Goal: Task Accomplishment & Management: Manage account settings

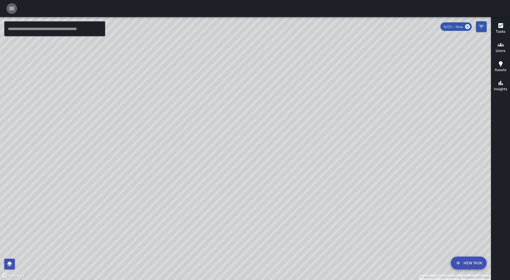
click at [15, 9] on icon "button" at bounding box center [12, 8] width 6 height 6
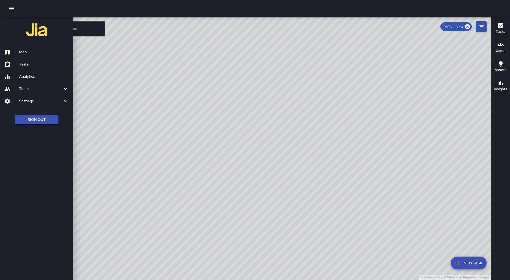
click at [40, 64] on h6 "Tasks" at bounding box center [44, 64] width 50 height 6
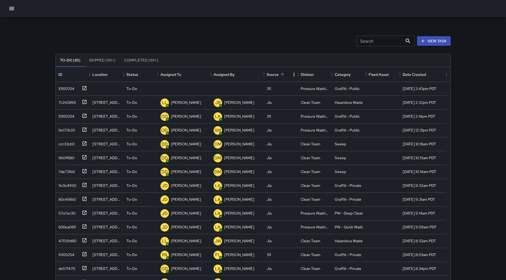
scroll to position [221, 391]
click at [168, 76] on div "Assigned To" at bounding box center [170, 74] width 21 height 15
click at [65, 85] on div "10100254" at bounding box center [65, 87] width 18 height 7
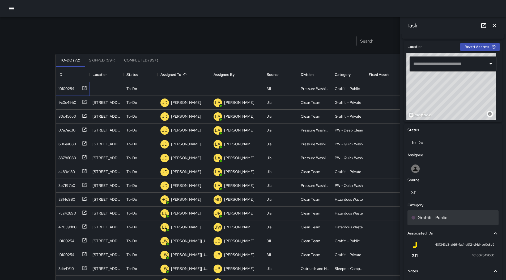
scroll to position [198, 0]
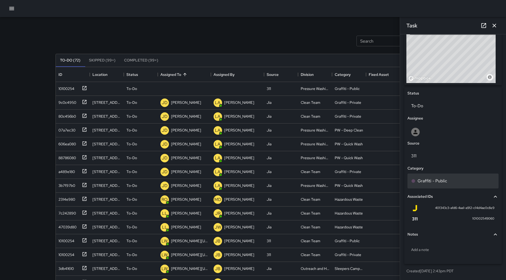
click at [450, 180] on div "Graffiti - Public" at bounding box center [453, 180] width 84 height 6
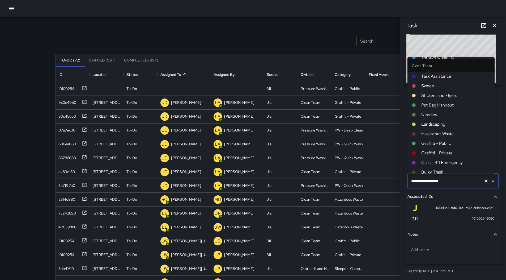
scroll to position [10, 0]
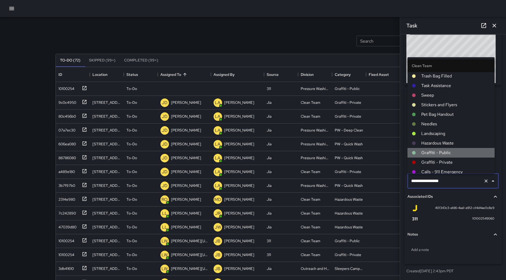
click at [456, 149] on li "Graffiti - Public" at bounding box center [451, 153] width 87 height 10
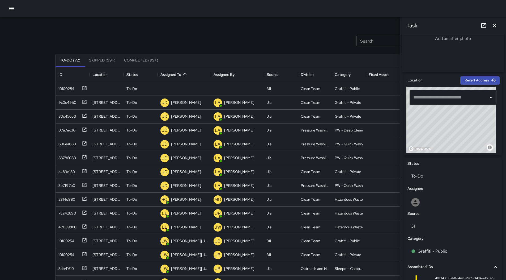
scroll to position [119, 0]
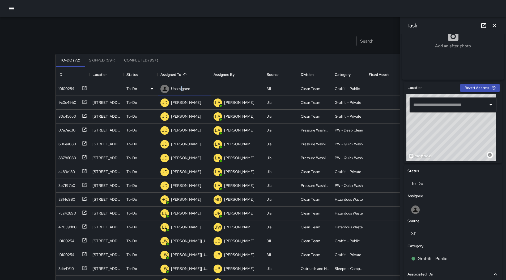
click at [182, 91] on p "Unassigned" at bounding box center [180, 88] width 19 height 5
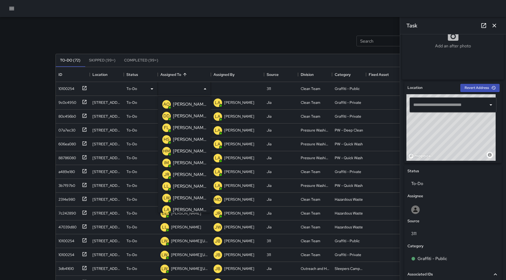
click at [188, 107] on p "[PERSON_NAME]" at bounding box center [189, 104] width 33 height 6
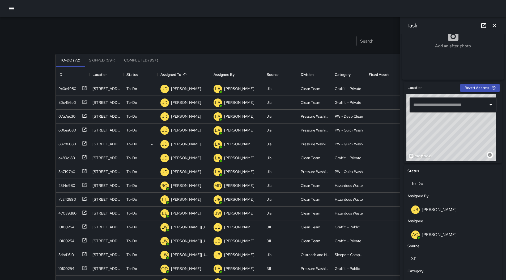
scroll to position [27, 0]
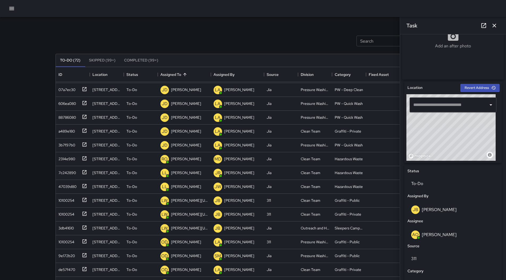
click at [13, 12] on button "button" at bounding box center [11, 8] width 11 height 11
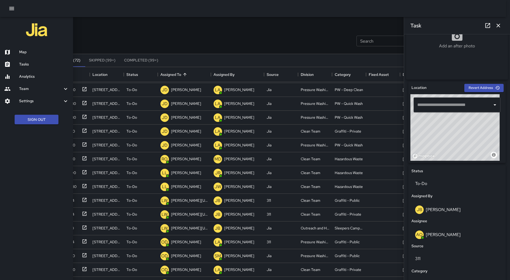
click at [24, 50] on h6 "Map" at bounding box center [44, 52] width 50 height 6
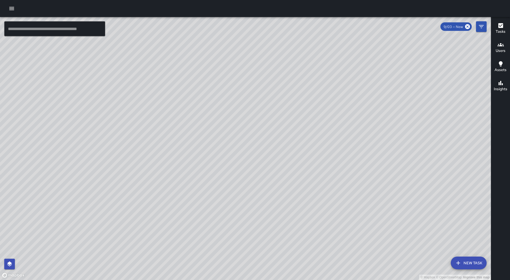
click at [14, 9] on icon "button" at bounding box center [12, 8] width 6 height 6
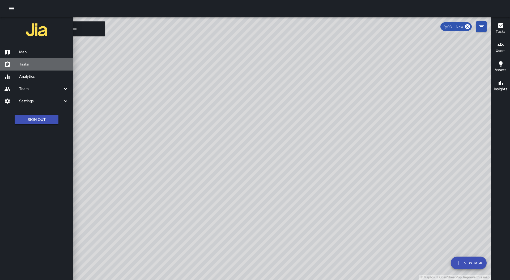
click at [39, 61] on h6 "Tasks" at bounding box center [44, 64] width 50 height 6
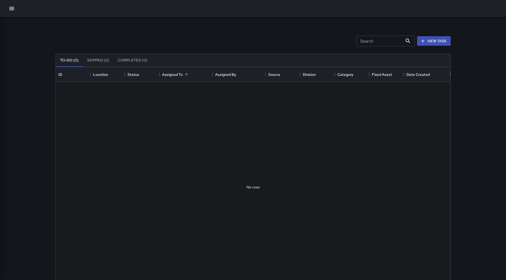
scroll to position [221, 391]
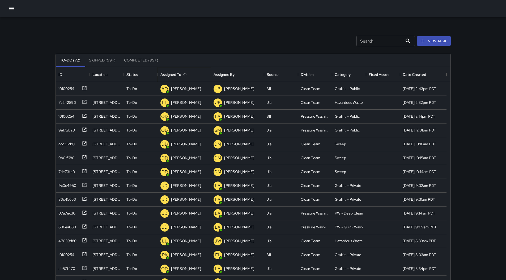
click at [192, 72] on div "Assigned To" at bounding box center [184, 74] width 48 height 15
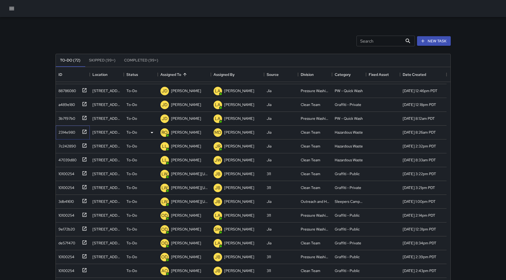
click at [63, 133] on div "2314e980" at bounding box center [65, 130] width 19 height 7
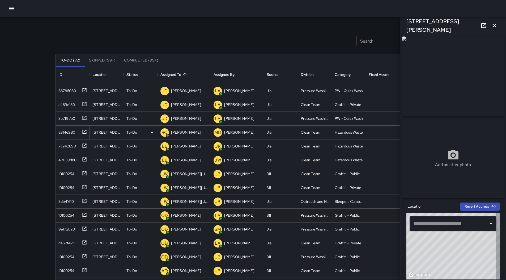
type input "**********"
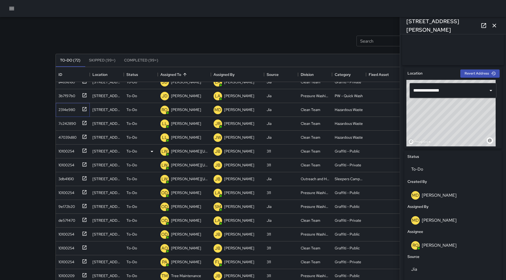
scroll to position [106, 0]
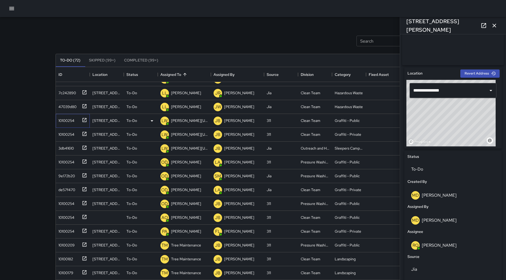
click at [72, 122] on div "10100254" at bounding box center [65, 119] width 18 height 7
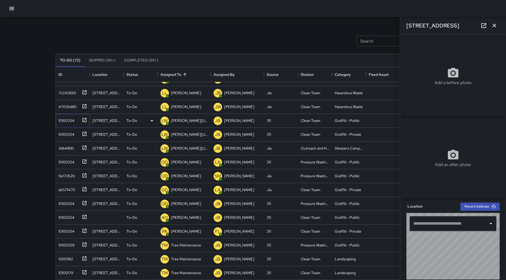
type input "**********"
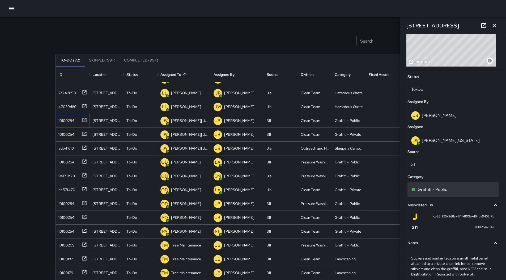
scroll to position [239, 0]
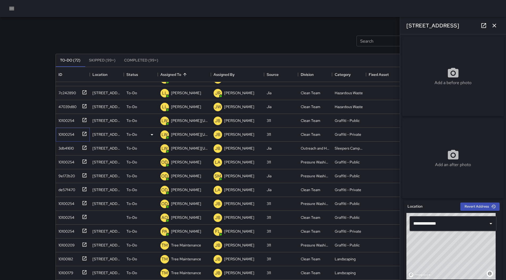
click at [61, 128] on div "10100254" at bounding box center [73, 135] width 34 height 14
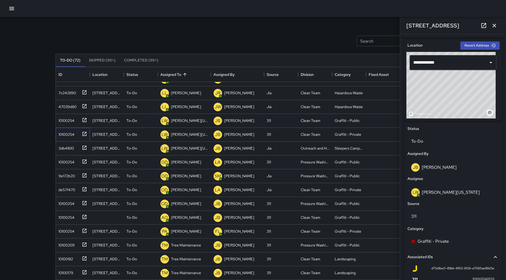
scroll to position [213, 0]
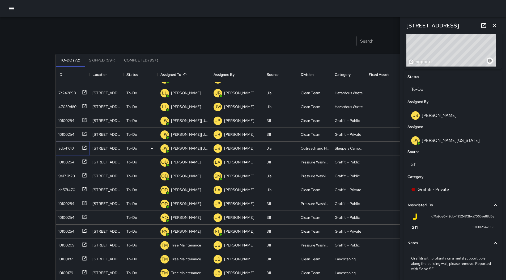
click at [68, 146] on div "3db41610" at bounding box center [65, 146] width 18 height 7
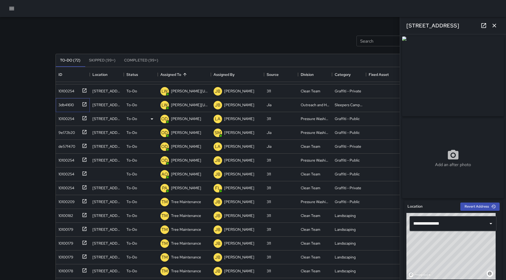
scroll to position [159, 0]
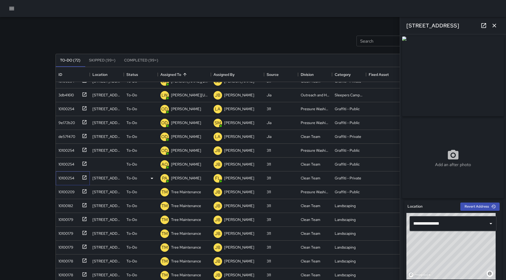
click at [64, 175] on div "10100254" at bounding box center [65, 176] width 18 height 7
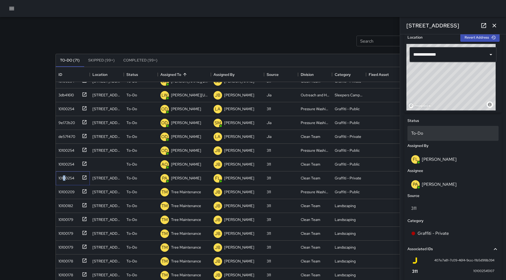
scroll to position [234, 0]
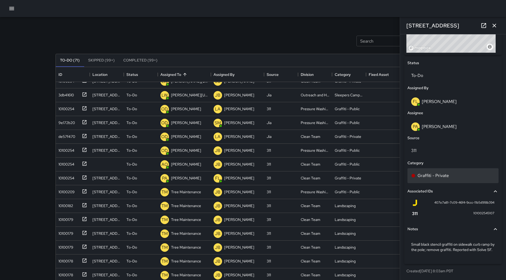
click at [436, 172] on p "Graffiti - Private" at bounding box center [433, 175] width 31 height 6
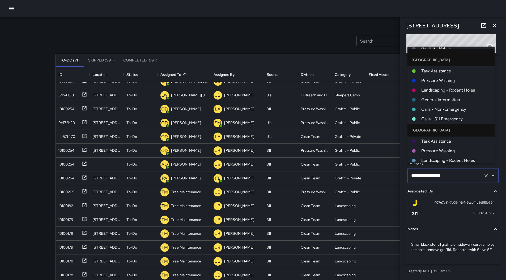
scroll to position [365, 0]
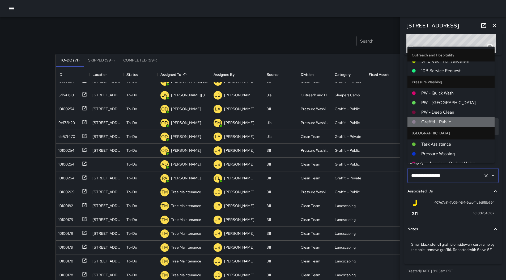
click at [452, 120] on span "Graffiti - Public" at bounding box center [455, 122] width 69 height 6
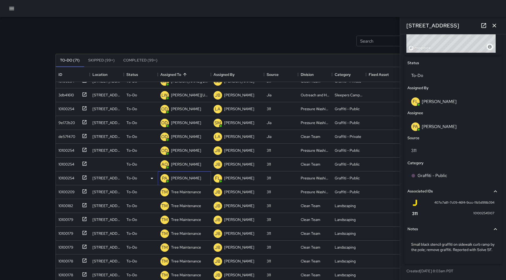
click at [183, 177] on p "[PERSON_NAME]" at bounding box center [186, 177] width 30 height 5
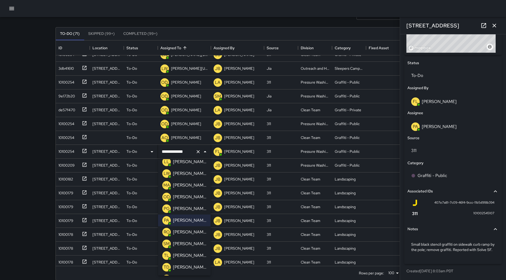
scroll to position [87, 0]
click at [189, 198] on p "[PERSON_NAME]" at bounding box center [189, 197] width 33 height 6
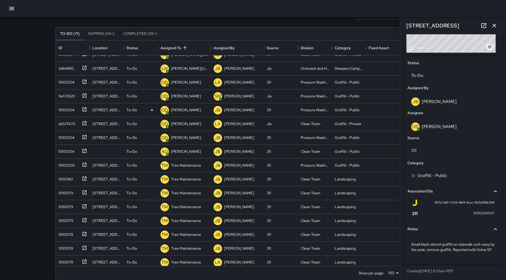
click at [495, 26] on icon "button" at bounding box center [495, 26] width 4 height 4
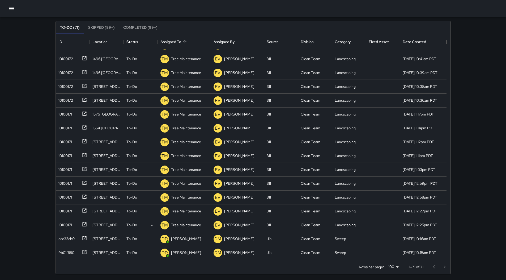
scroll to position [34, 0]
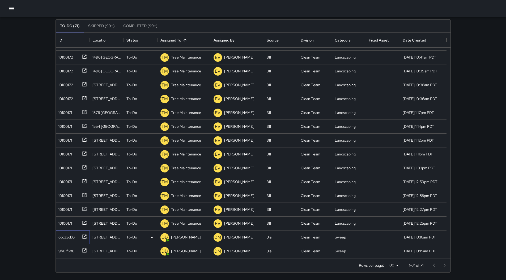
click at [67, 235] on div "ccc33cb0" at bounding box center [65, 235] width 18 height 7
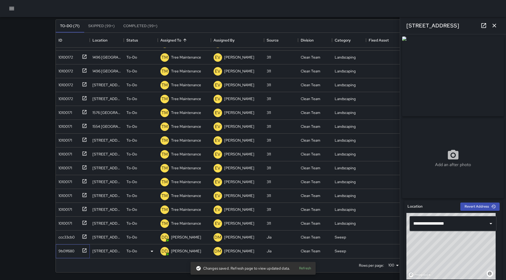
click at [66, 247] on div "9b01f680" at bounding box center [65, 249] width 18 height 7
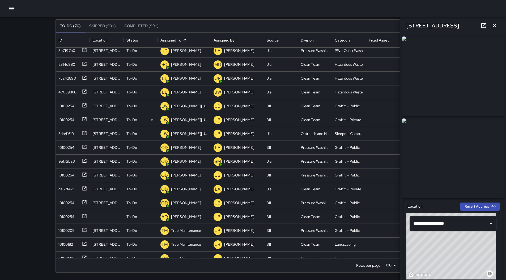
scroll to position [43, 0]
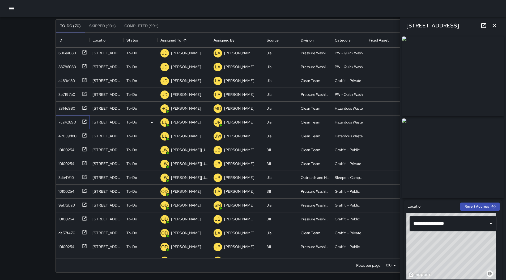
click at [64, 122] on div "7c242890" at bounding box center [66, 120] width 20 height 7
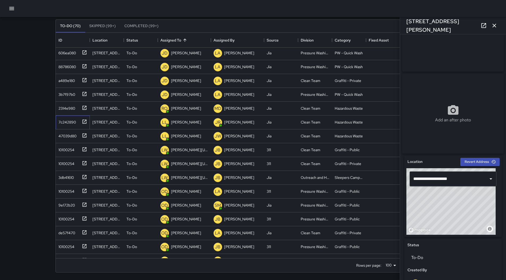
scroll to position [0, 0]
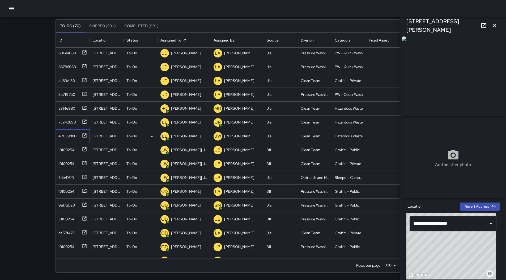
click at [68, 133] on div "47039d80" at bounding box center [66, 134] width 20 height 7
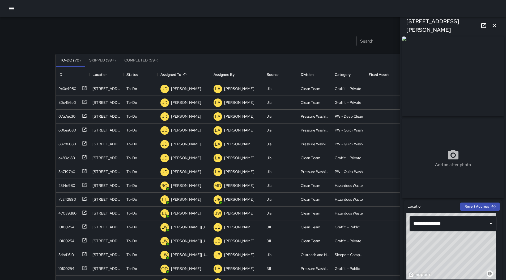
click at [16, 7] on button "button" at bounding box center [11, 8] width 11 height 11
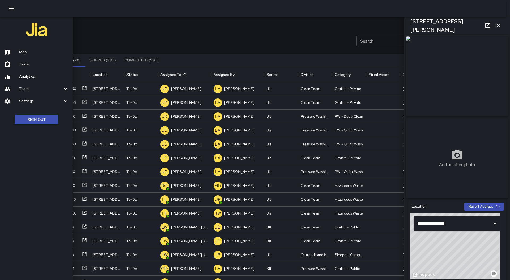
click at [32, 48] on div "Map" at bounding box center [36, 52] width 73 height 12
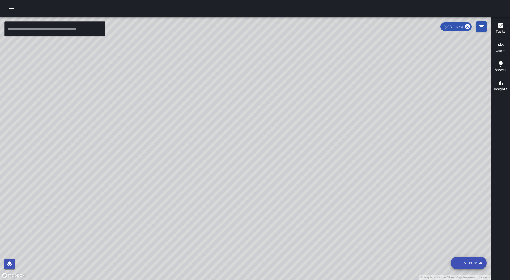
click at [503, 43] on icon "button" at bounding box center [501, 44] width 6 height 6
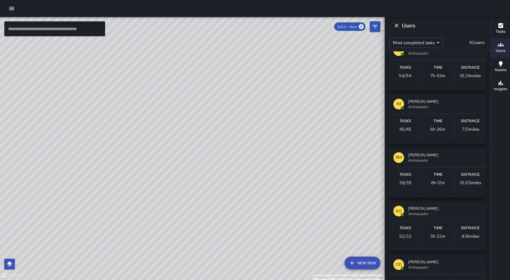
scroll to position [133, 0]
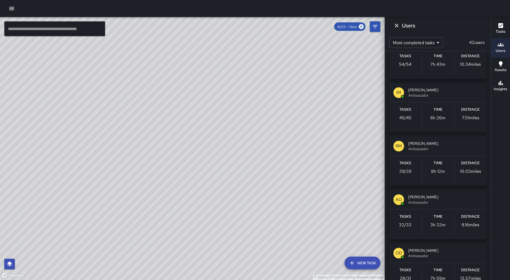
click at [439, 145] on span "[PERSON_NAME]" at bounding box center [445, 143] width 74 height 5
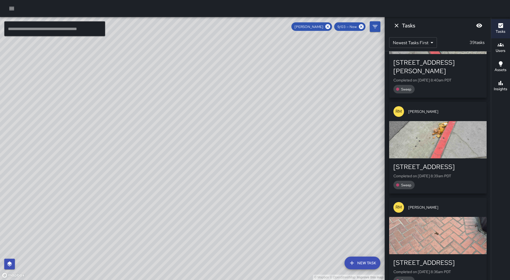
scroll to position [2896, 0]
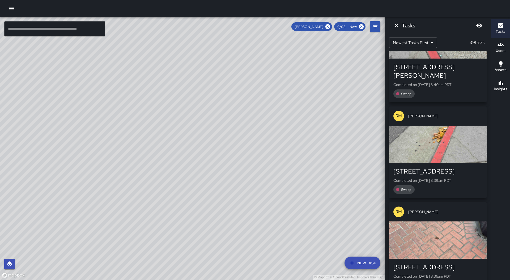
click at [452, 221] on div "button" at bounding box center [438, 239] width 98 height 37
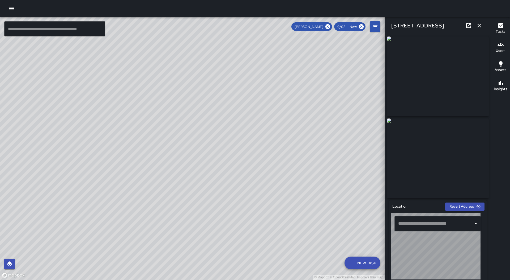
type input "**********"
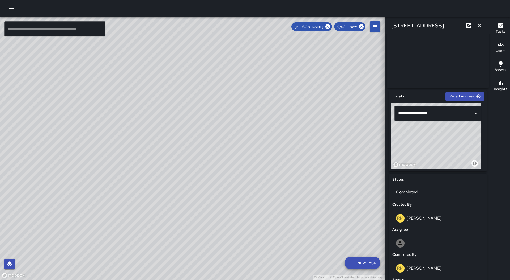
scroll to position [213, 0]
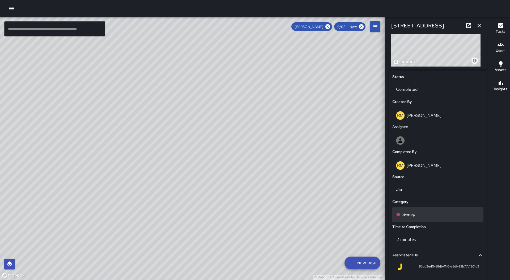
click at [446, 217] on div "Sweep" at bounding box center [438, 214] width 84 height 6
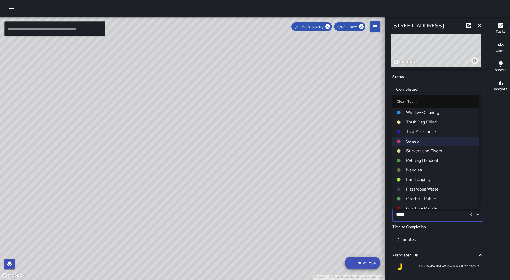
click at [445, 189] on span "Hazardous Waste" at bounding box center [440, 189] width 69 height 6
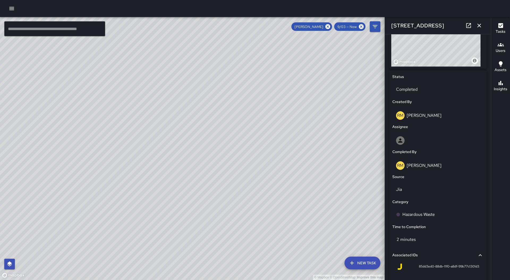
click at [479, 25] on icon "button" at bounding box center [479, 26] width 4 height 4
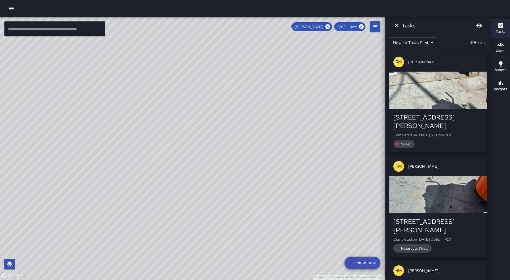
scroll to position [0, 0]
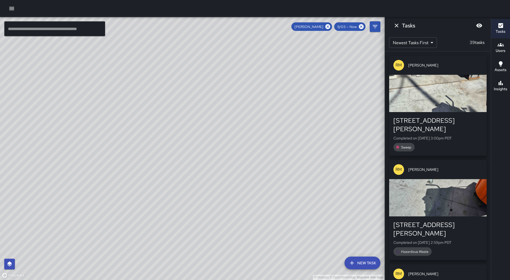
click at [395, 28] on icon "Dismiss" at bounding box center [396, 25] width 6 height 6
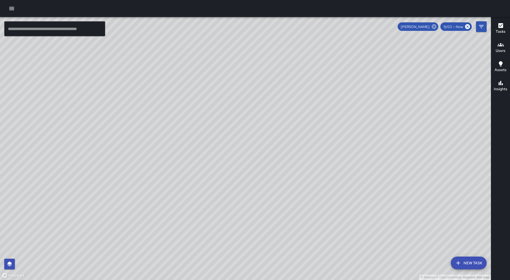
click at [435, 27] on icon at bounding box center [434, 26] width 5 height 5
drag, startPoint x: 388, startPoint y: 166, endPoint x: 440, endPoint y: 129, distance: 63.6
click at [440, 129] on div "© Mapbox © OpenStreetMap Improve this map" at bounding box center [245, 148] width 491 height 263
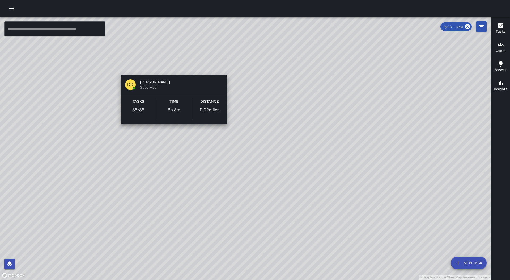
click at [171, 68] on div "© Mapbox © OpenStreetMap Improve this map DD [PERSON_NAME] Supervisor Tasks 85 …" at bounding box center [245, 148] width 491 height 263
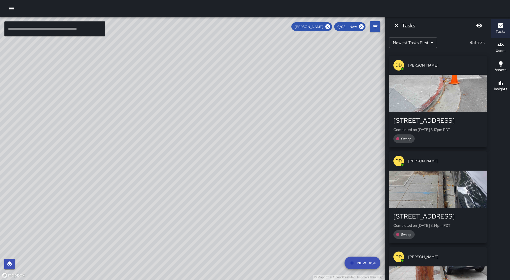
drag, startPoint x: 278, startPoint y: 77, endPoint x: 254, endPoint y: 124, distance: 52.5
click at [254, 124] on div "© Mapbox © OpenStreetMap Improve this map" at bounding box center [192, 148] width 385 height 263
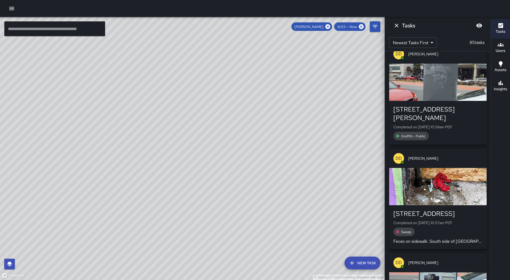
scroll to position [3374, 0]
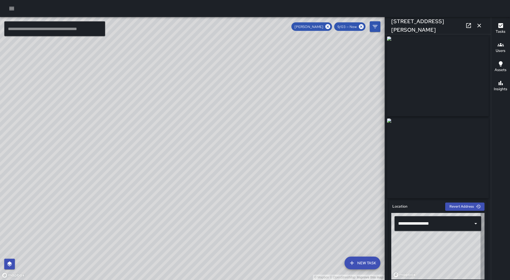
type input "**********"
click at [480, 28] on icon "button" at bounding box center [479, 25] width 6 height 6
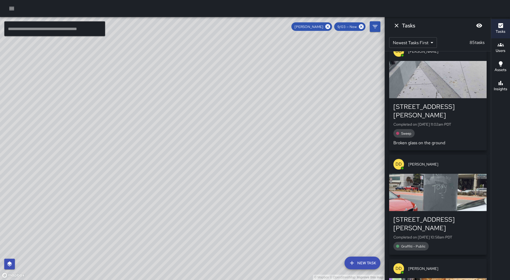
scroll to position [3242, 0]
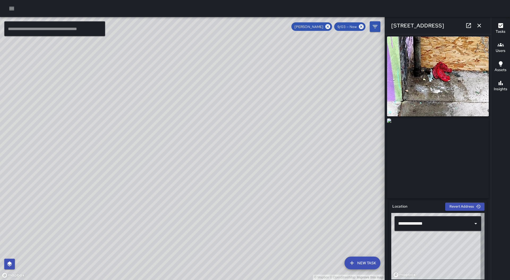
type input "**********"
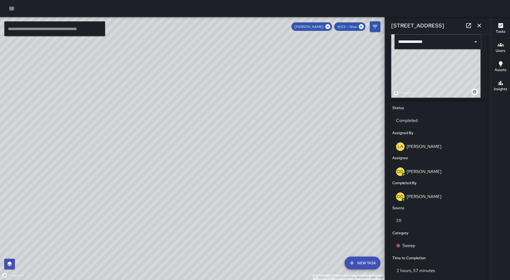
scroll to position [213, 0]
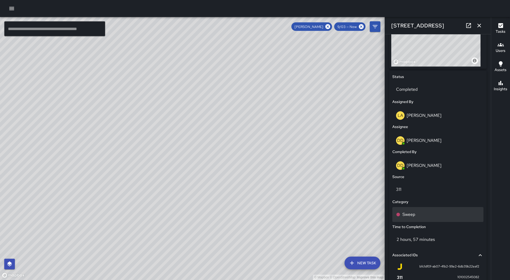
click at [435, 217] on div "Sweep" at bounding box center [438, 214] width 84 height 6
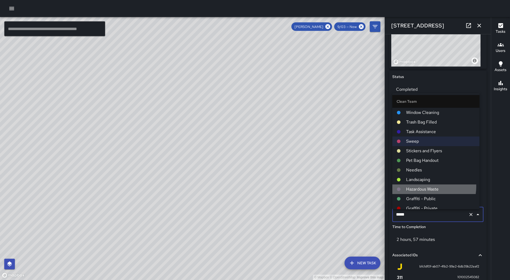
click at [426, 186] on span "Hazardous Waste" at bounding box center [440, 189] width 69 height 6
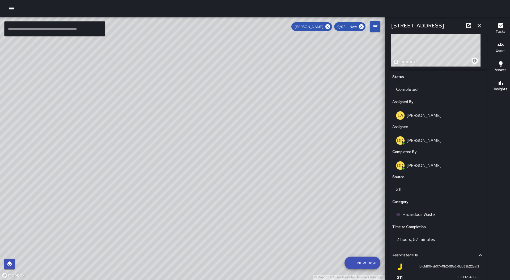
click at [480, 24] on icon "button" at bounding box center [479, 25] width 6 height 6
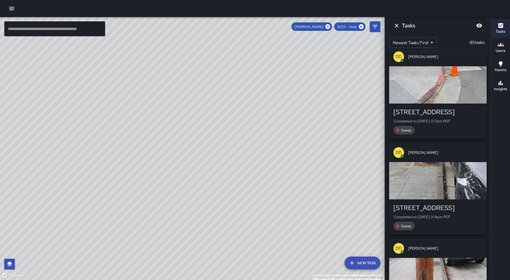
scroll to position [0, 0]
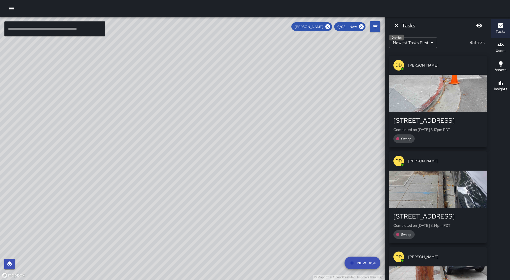
click at [394, 27] on icon "Dismiss" at bounding box center [396, 25] width 6 height 6
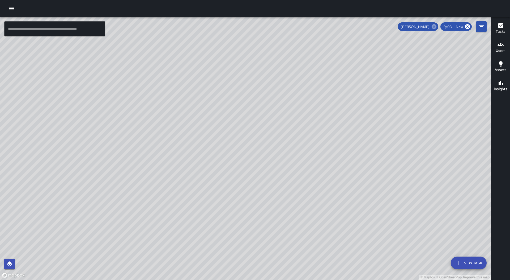
click at [433, 27] on icon at bounding box center [434, 26] width 5 height 5
click at [503, 46] on icon "button" at bounding box center [501, 44] width 6 height 6
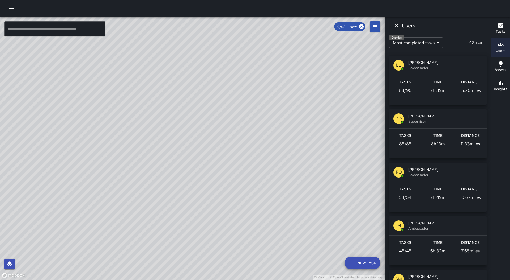
drag, startPoint x: 397, startPoint y: 27, endPoint x: 461, endPoint y: 27, distance: 64.0
click at [397, 27] on icon "Dismiss" at bounding box center [396, 25] width 6 height 6
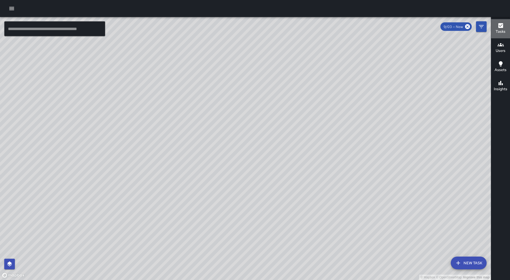
click at [498, 31] on h6 "Tasks" at bounding box center [501, 32] width 10 height 6
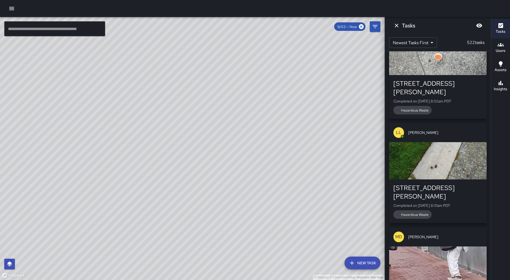
scroll to position [47586, 0]
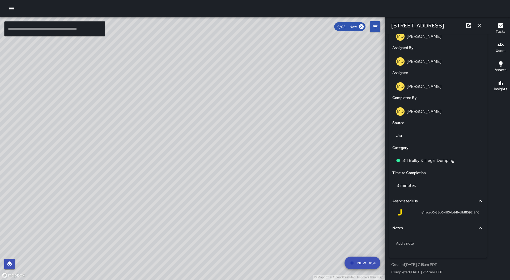
scroll to position [292, 0]
click at [444, 160] on p "311 Bulky & Illegal Dumping" at bounding box center [429, 159] width 52 height 6
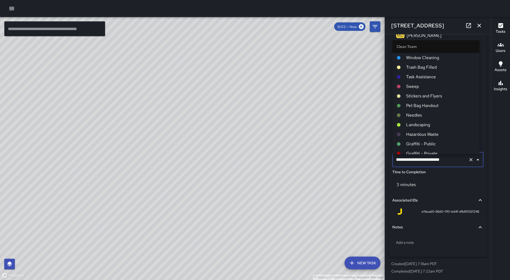
scroll to position [27, 0]
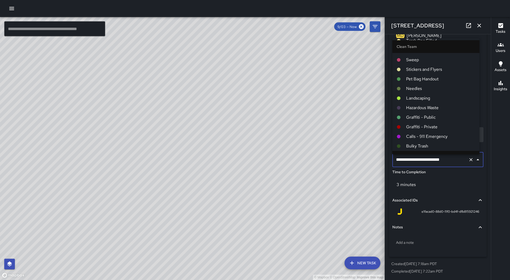
drag, startPoint x: 443, startPoint y: 145, endPoint x: 407, endPoint y: 138, distance: 36.5
click at [443, 145] on span "Bulky Trash" at bounding box center [440, 146] width 69 height 6
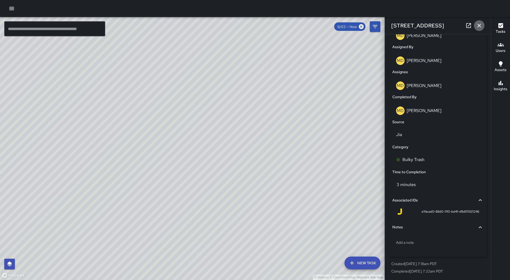
drag, startPoint x: 482, startPoint y: 28, endPoint x: 480, endPoint y: 25, distance: 3.8
click at [482, 27] on icon "button" at bounding box center [479, 25] width 6 height 6
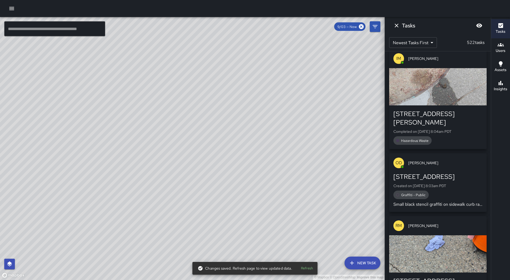
scroll to position [47134, 0]
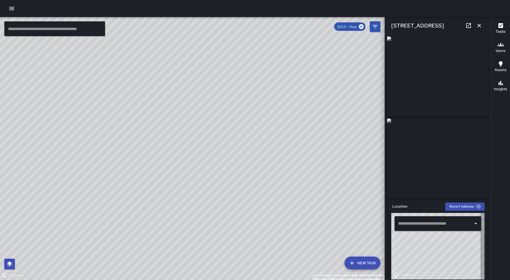
type input "**********"
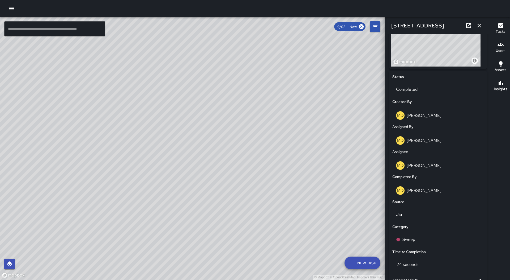
scroll to position [186, 0]
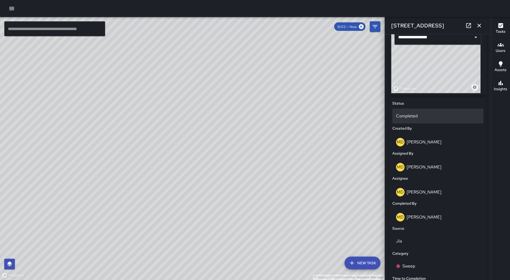
click at [432, 112] on div "Completed" at bounding box center [437, 115] width 91 height 15
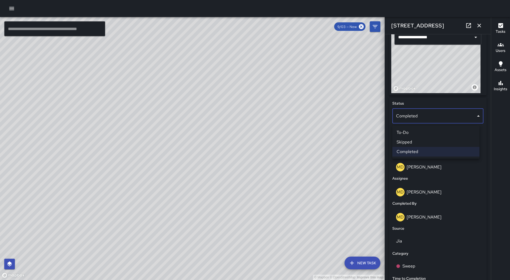
scroll to position [47421, 0]
click at [423, 142] on li "Skipped" at bounding box center [435, 142] width 87 height 10
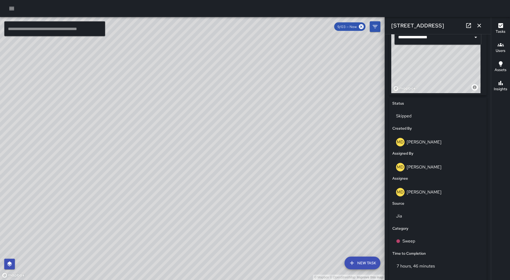
click at [482, 22] on icon "button" at bounding box center [479, 25] width 6 height 6
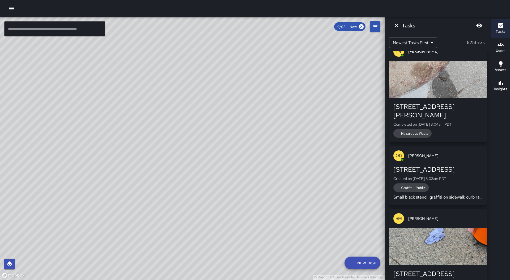
scroll to position [47447, 0]
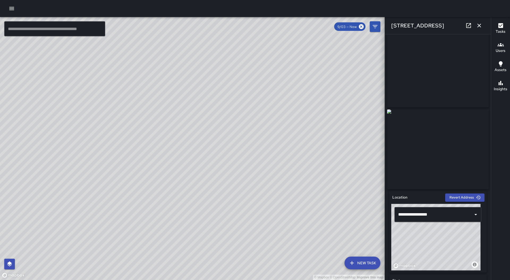
scroll to position [0, 0]
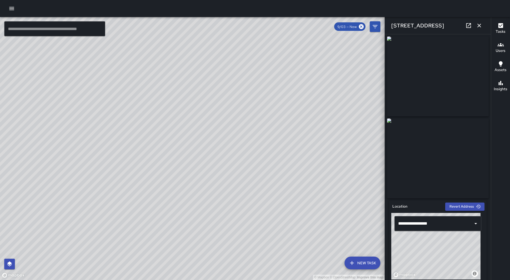
click at [483, 21] on div "[STREET_ADDRESS]" at bounding box center [438, 25] width 106 height 17
click at [483, 22] on button "button" at bounding box center [479, 25] width 11 height 11
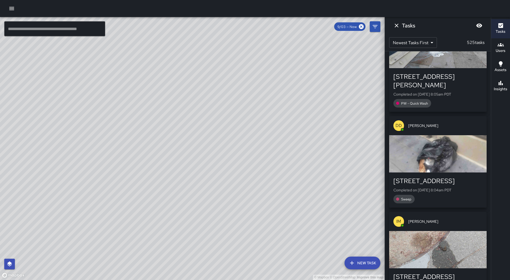
scroll to position [47368, 0]
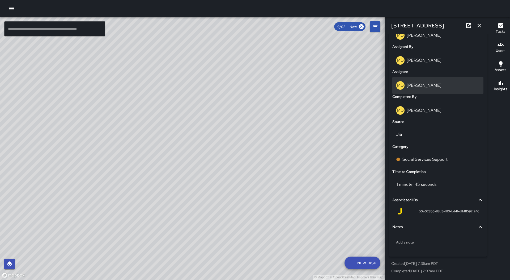
scroll to position [295, 0]
click at [481, 24] on icon "button" at bounding box center [479, 25] width 6 height 6
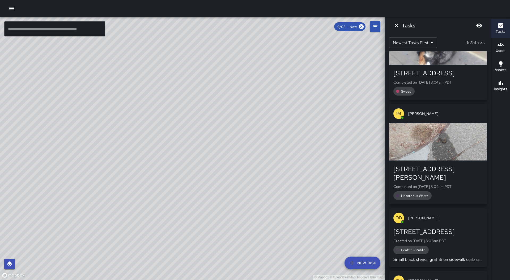
scroll to position [47501, 0]
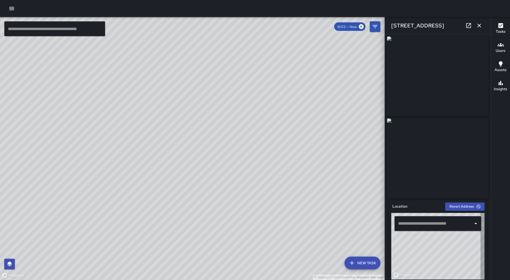
type input "**********"
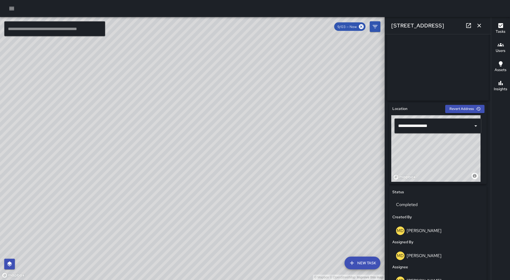
scroll to position [159, 0]
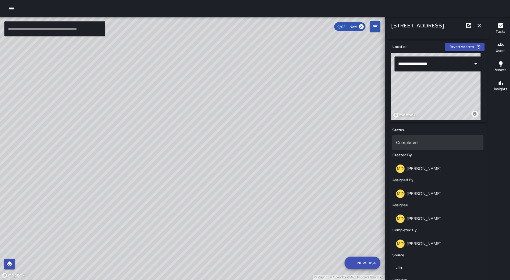
click at [430, 146] on p "Completed" at bounding box center [438, 142] width 84 height 6
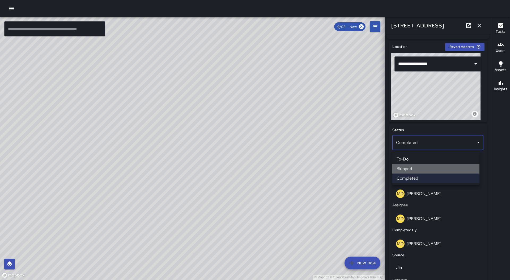
drag, startPoint x: 424, startPoint y: 167, endPoint x: 474, endPoint y: 28, distance: 148.1
click at [424, 167] on li "Skipped" at bounding box center [435, 169] width 87 height 10
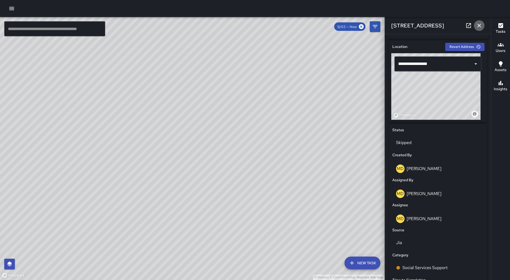
click at [479, 23] on icon "button" at bounding box center [479, 25] width 6 height 6
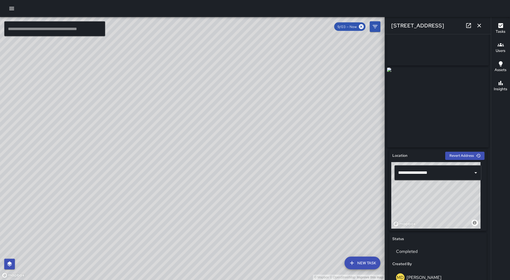
scroll to position [186, 0]
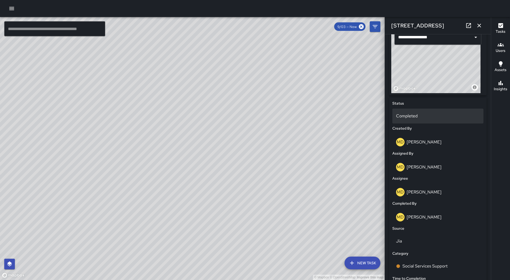
click at [426, 118] on p "Completed" at bounding box center [438, 116] width 84 height 6
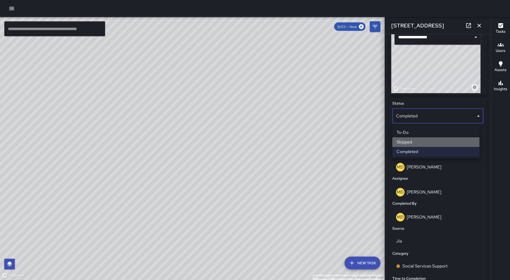
click at [425, 139] on li "Skipped" at bounding box center [435, 142] width 87 height 10
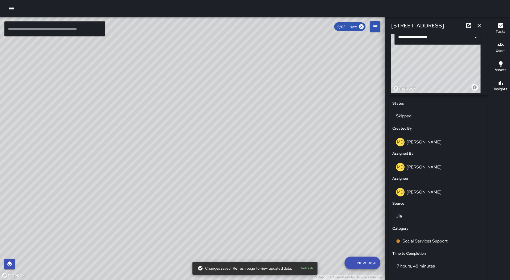
click at [481, 23] on icon "button" at bounding box center [479, 25] width 6 height 6
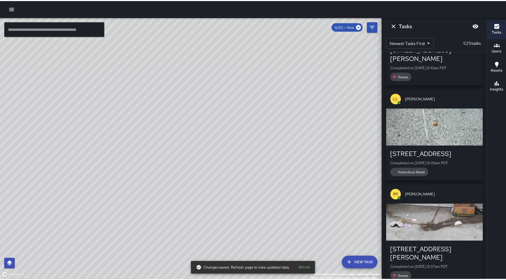
scroll to position [47075, 0]
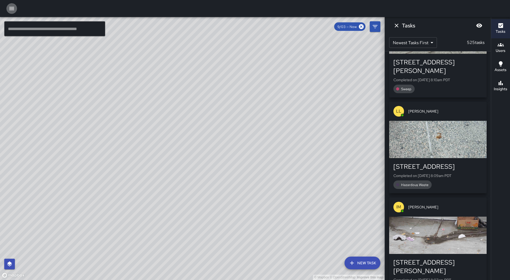
click at [13, 3] on button "button" at bounding box center [11, 8] width 11 height 11
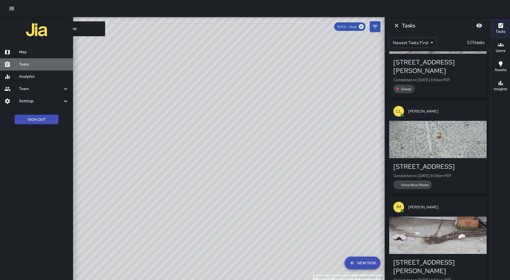
drag, startPoint x: 37, startPoint y: 64, endPoint x: 88, endPoint y: 70, distance: 51.4
click at [36, 64] on h6 "Tasks" at bounding box center [44, 64] width 50 height 6
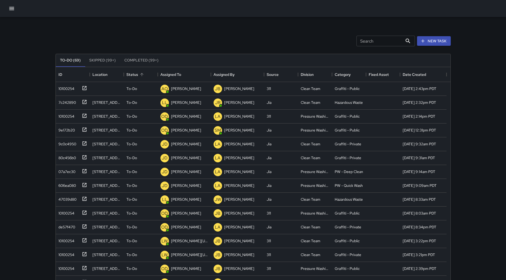
scroll to position [221, 391]
click at [180, 76] on div "Assigned To" at bounding box center [170, 74] width 21 height 15
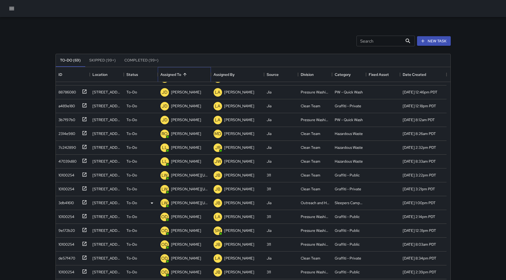
scroll to position [53, 0]
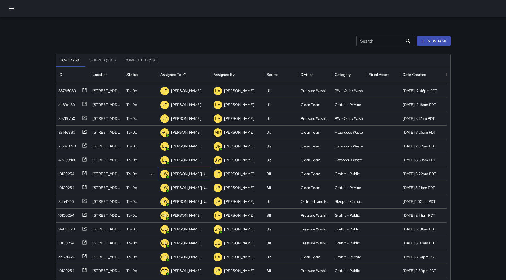
click at [191, 175] on p "[PERSON_NAME][US_STATE]" at bounding box center [189, 173] width 37 height 5
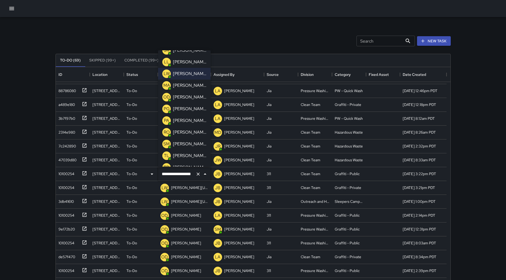
scroll to position [80, 0]
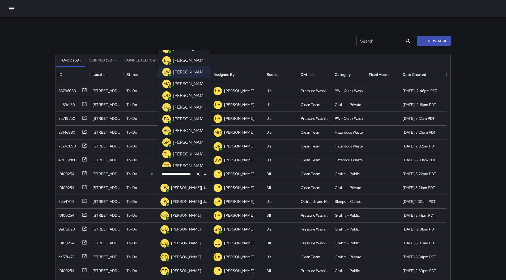
click at [188, 120] on p "[PERSON_NAME]" at bounding box center [189, 119] width 33 height 6
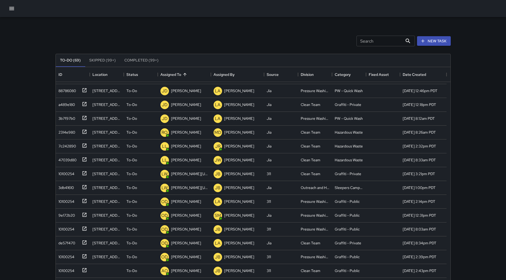
scroll to position [39, 0]
click at [200, 185] on p "[PERSON_NAME][US_STATE]" at bounding box center [189, 187] width 37 height 5
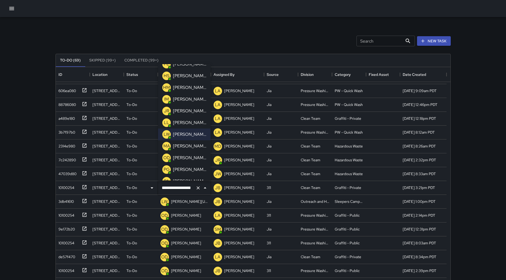
scroll to position [80, 0]
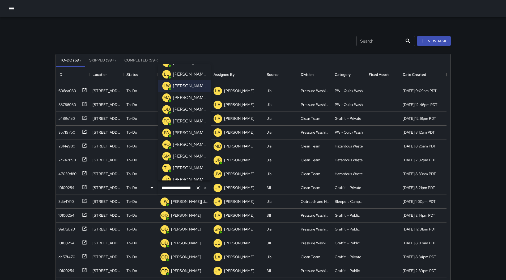
click at [189, 134] on p "[PERSON_NAME]" at bounding box center [189, 132] width 33 height 6
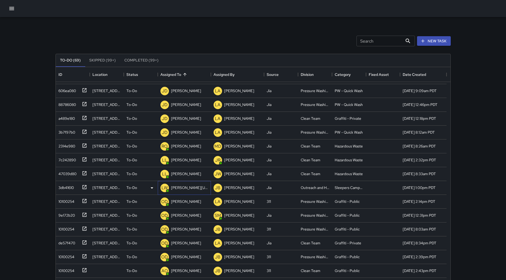
click at [192, 186] on p "[PERSON_NAME][US_STATE]" at bounding box center [189, 187] width 37 height 5
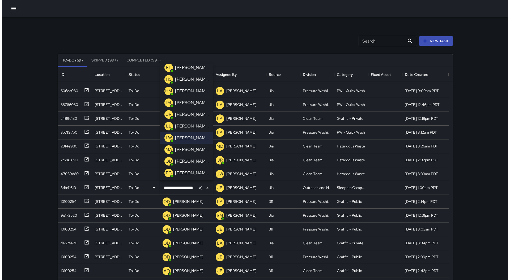
scroll to position [53, 0]
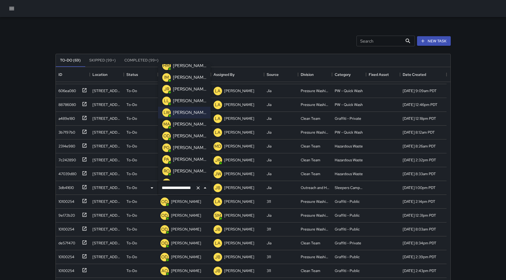
click at [189, 160] on p "[PERSON_NAME]" at bounding box center [189, 159] width 33 height 6
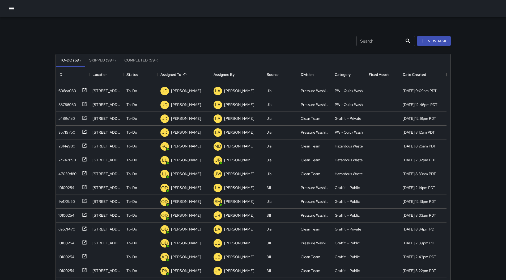
click at [12, 10] on icon "button" at bounding box center [11, 8] width 5 height 3
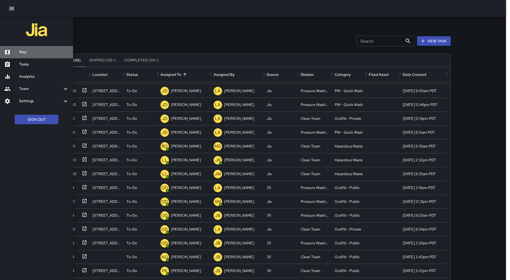
drag, startPoint x: 35, startPoint y: 54, endPoint x: 184, endPoint y: 74, distance: 150.3
click at [35, 55] on div "Map" at bounding box center [36, 52] width 73 height 12
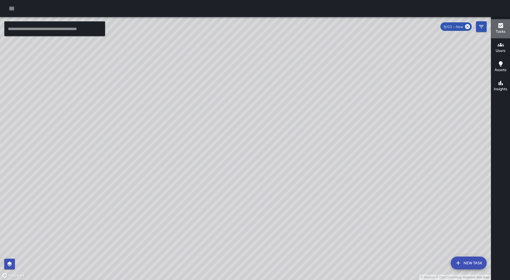
click at [501, 32] on h6 "Tasks" at bounding box center [501, 32] width 10 height 6
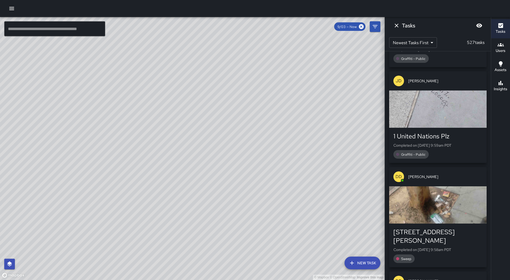
scroll to position [29298, 0]
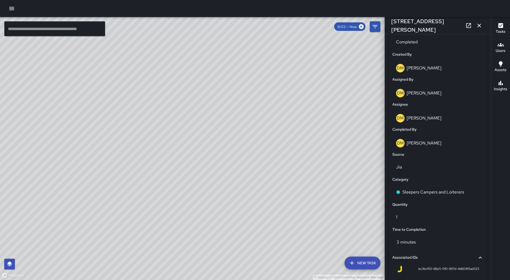
scroll to position [319, 0]
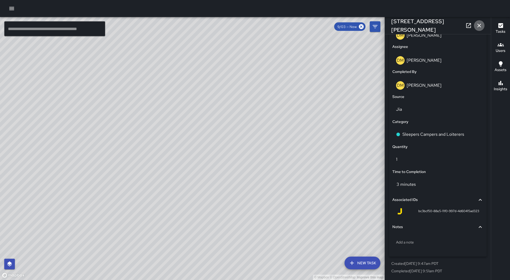
click at [477, 26] on icon "button" at bounding box center [479, 25] width 6 height 6
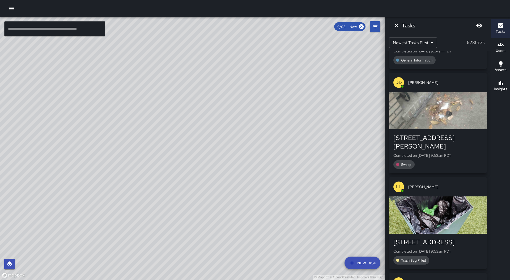
scroll to position [30111, 0]
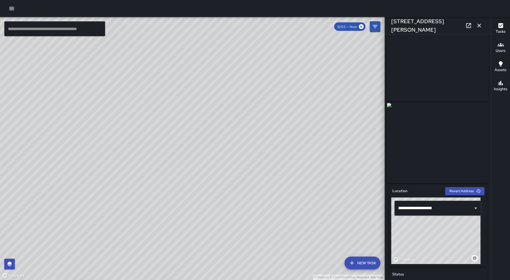
scroll to position [0, 0]
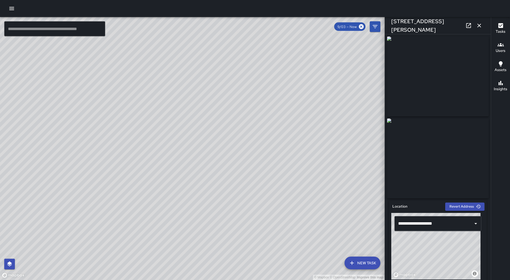
click at [480, 26] on icon "button" at bounding box center [479, 25] width 6 height 6
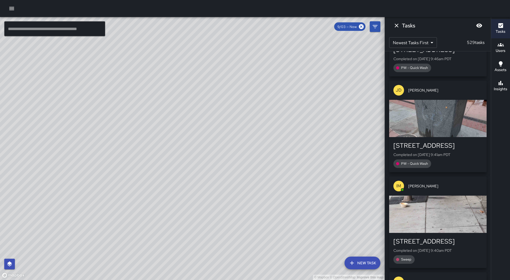
scroll to position [31562, 0]
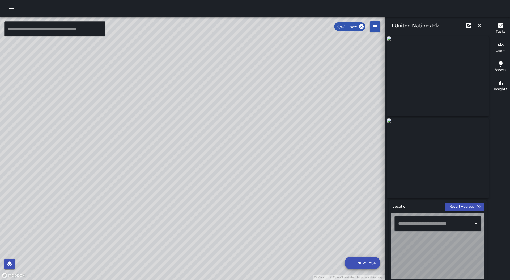
type input "**********"
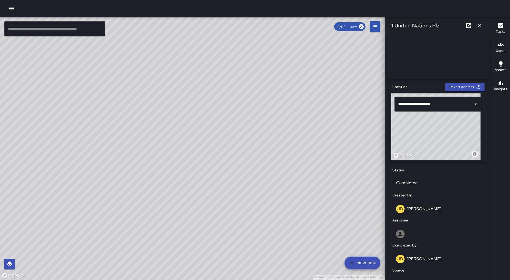
scroll to position [111, 0]
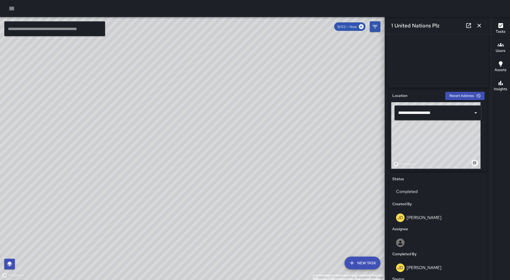
click at [481, 28] on icon "button" at bounding box center [479, 25] width 6 height 6
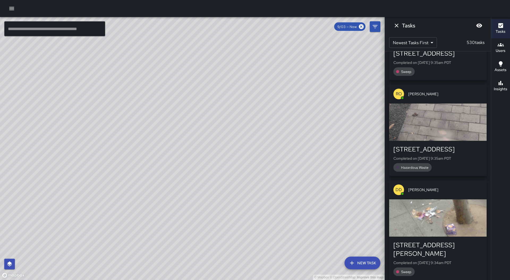
scroll to position [32668, 0]
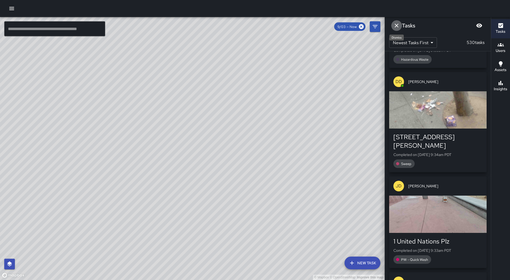
click at [396, 29] on button "Dismiss" at bounding box center [396, 25] width 11 height 11
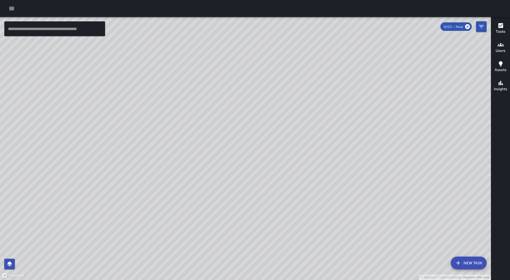
drag, startPoint x: 120, startPoint y: 203, endPoint x: 301, endPoint y: 145, distance: 190.1
click at [301, 145] on div "© Mapbox © OpenStreetMap Improve this map" at bounding box center [245, 148] width 491 height 263
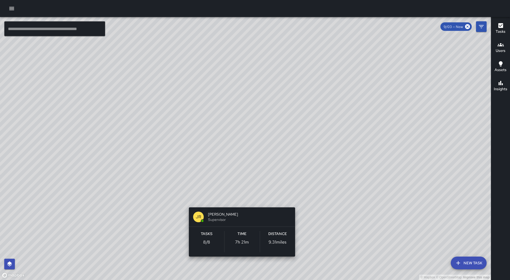
click at [237, 201] on div "© Mapbox © OpenStreetMap Improve this map JR [PERSON_NAME] Supervisor Tasks 8 /…" at bounding box center [245, 148] width 491 height 263
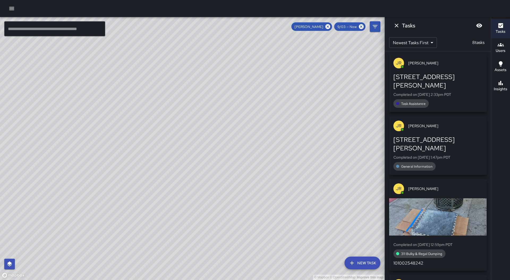
scroll to position [0, 0]
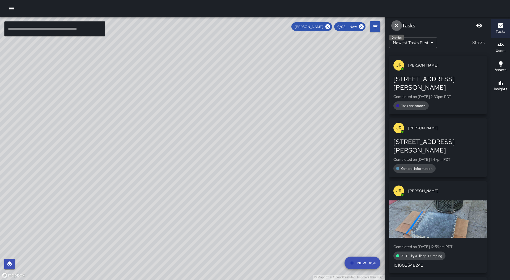
click at [395, 27] on icon "Dismiss" at bounding box center [396, 25] width 6 height 6
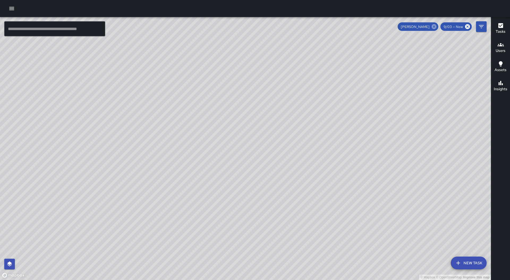
click at [434, 28] on icon at bounding box center [434, 26] width 5 height 5
drag, startPoint x: 433, startPoint y: 122, endPoint x: 357, endPoint y: 125, distance: 75.8
click at [357, 125] on div "© Mapbox © OpenStreetMap Improve this map" at bounding box center [245, 148] width 491 height 263
click at [502, 57] on button "Assets" at bounding box center [500, 66] width 19 height 19
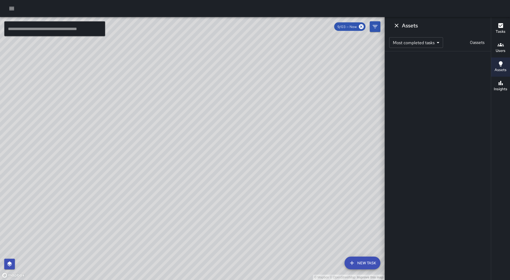
click at [500, 52] on h6 "Users" at bounding box center [501, 51] width 10 height 6
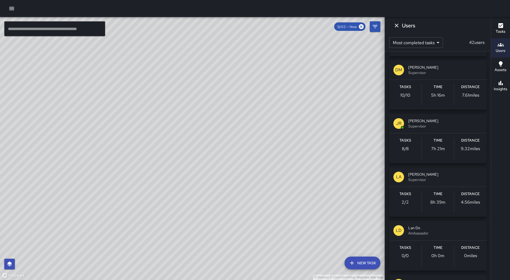
scroll to position [664, 0]
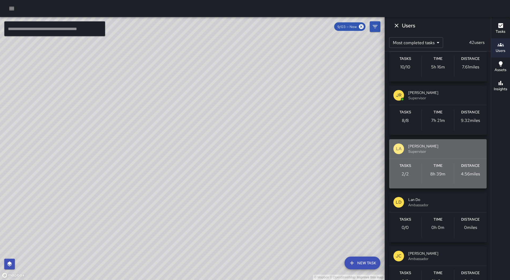
click at [468, 147] on span "[PERSON_NAME]" at bounding box center [445, 145] width 74 height 5
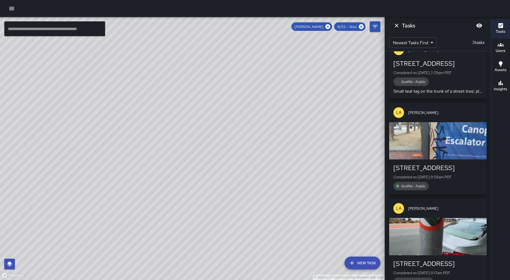
scroll to position [30, 0]
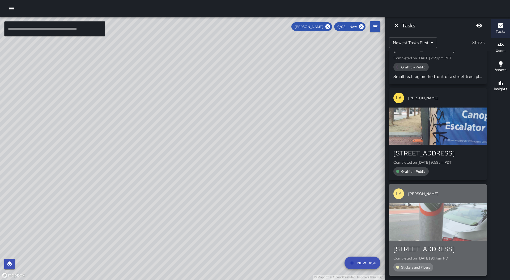
click at [454, 211] on div "button" at bounding box center [438, 221] width 98 height 37
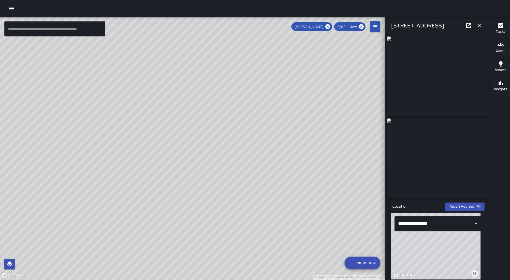
click at [480, 24] on icon "button" at bounding box center [479, 25] width 6 height 6
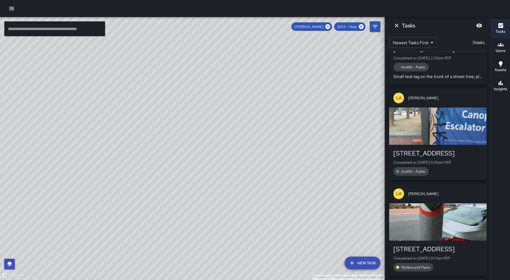
click at [453, 123] on div "button" at bounding box center [438, 125] width 98 height 37
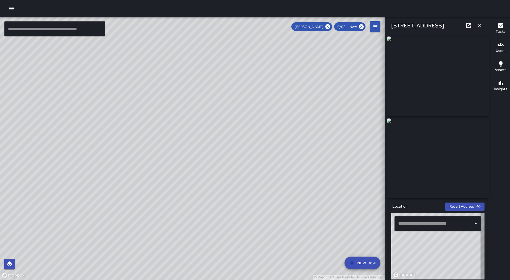
type input "**********"
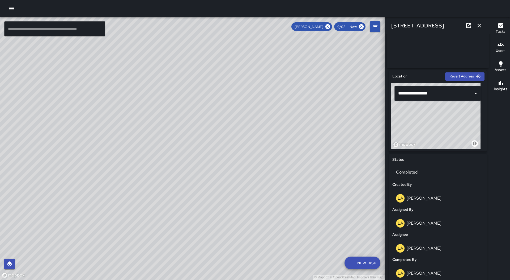
scroll to position [133, 0]
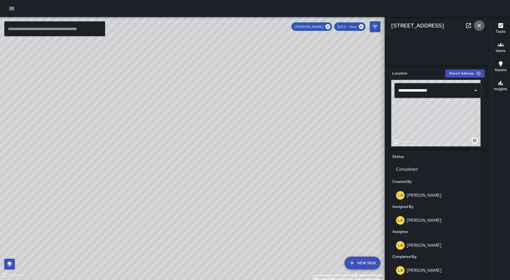
click at [479, 24] on icon "button" at bounding box center [479, 25] width 6 height 6
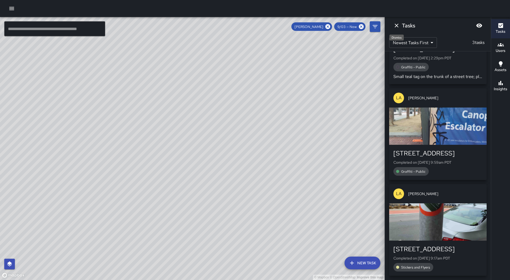
click at [398, 25] on icon "Dismiss" at bounding box center [396, 25] width 6 height 6
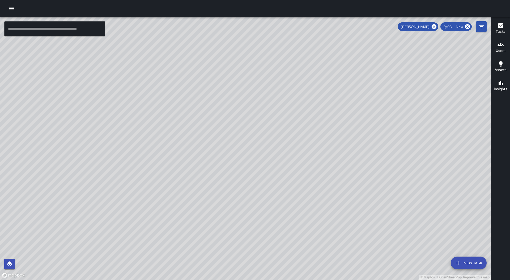
drag, startPoint x: 336, startPoint y: 173, endPoint x: 430, endPoint y: 68, distance: 140.2
click at [430, 68] on div "© Mapbox © OpenStreetMap Improve this map" at bounding box center [245, 148] width 491 height 263
drag, startPoint x: 410, startPoint y: 76, endPoint x: 380, endPoint y: 153, distance: 82.6
click at [380, 153] on div "© Mapbox © OpenStreetMap Improve this map" at bounding box center [245, 148] width 491 height 263
click at [424, 30] on div "[PERSON_NAME]" at bounding box center [418, 26] width 41 height 9
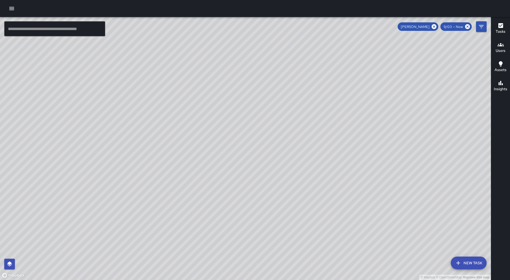
click at [424, 26] on span "[PERSON_NAME]" at bounding box center [415, 26] width 35 height 5
click at [503, 23] on icon "button" at bounding box center [501, 25] width 6 height 6
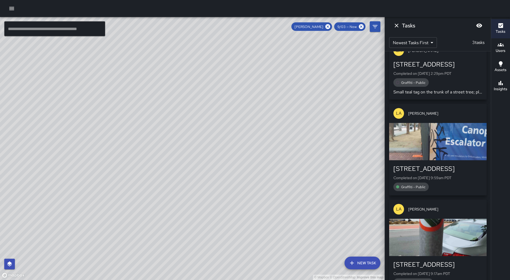
scroll to position [0, 0]
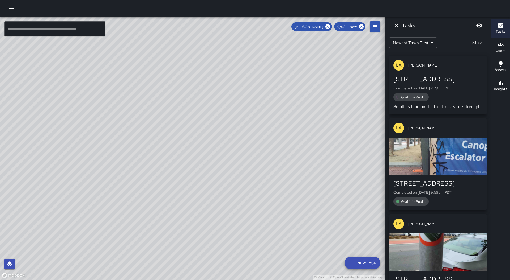
click at [444, 98] on div "Graffiti - Public" at bounding box center [437, 97] width 89 height 9
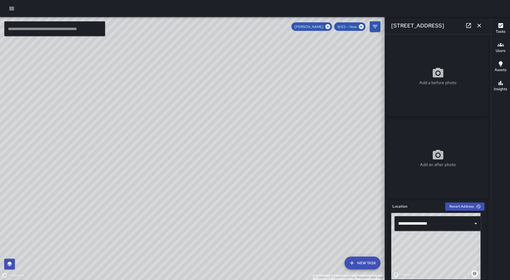
click at [477, 25] on icon "button" at bounding box center [479, 25] width 6 height 6
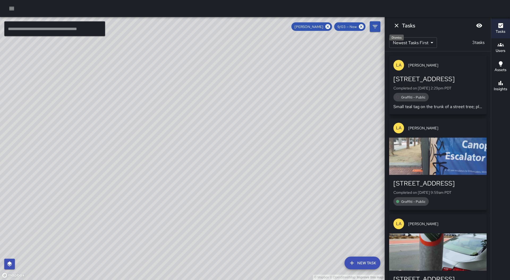
click at [393, 27] on icon "Dismiss" at bounding box center [396, 25] width 6 height 6
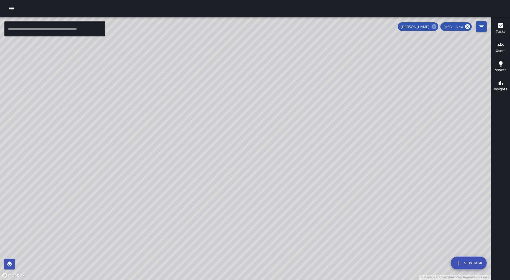
click at [434, 27] on icon at bounding box center [434, 27] width 6 height 6
drag, startPoint x: 358, startPoint y: 142, endPoint x: 357, endPoint y: 135, distance: 7.9
click at [356, 147] on div "© Mapbox © OpenStreetMap Improve this map" at bounding box center [245, 148] width 491 height 263
drag, startPoint x: 374, startPoint y: 102, endPoint x: 362, endPoint y: 121, distance: 21.7
click at [362, 121] on div "© Mapbox © OpenStreetMap Improve this map" at bounding box center [245, 148] width 491 height 263
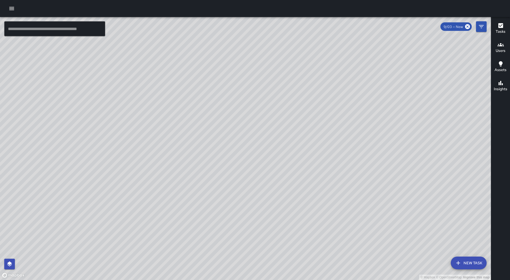
drag, startPoint x: 101, startPoint y: 122, endPoint x: 109, endPoint y: 121, distance: 8.1
click at [109, 121] on div "© Mapbox © OpenStreetMap Improve this map" at bounding box center [245, 148] width 491 height 263
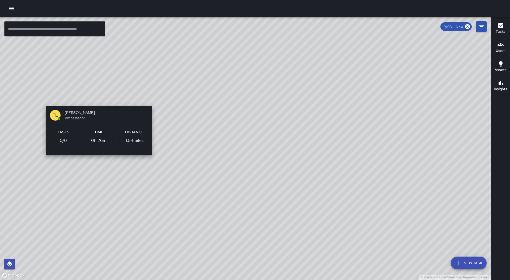
click at [95, 96] on div "© Mapbox © OpenStreetMap Improve this map [PERSON_NAME] [PERSON_NAME] Ambassado…" at bounding box center [245, 148] width 491 height 263
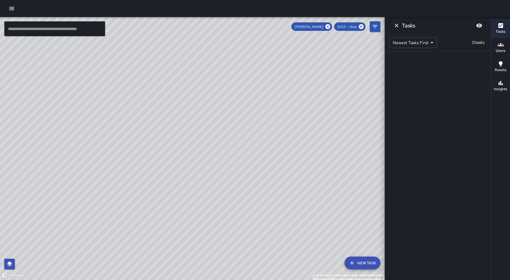
drag, startPoint x: 169, startPoint y: 148, endPoint x: 164, endPoint y: 182, distance: 34.4
click at [164, 184] on div "© Mapbox © OpenStreetMap Improve this map" at bounding box center [192, 148] width 385 height 263
drag, startPoint x: 269, startPoint y: 168, endPoint x: 112, endPoint y: 100, distance: 171.0
click at [112, 101] on div "© Mapbox © OpenStreetMap Improve this map" at bounding box center [192, 148] width 385 height 263
drag, startPoint x: 79, startPoint y: 93, endPoint x: 95, endPoint y: 94, distance: 16.2
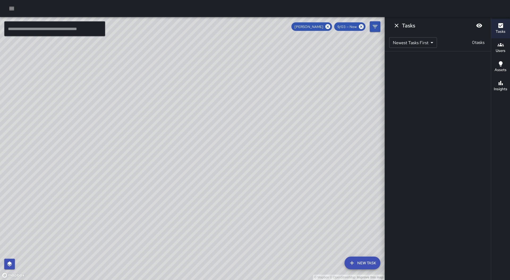
click at [95, 94] on div "© Mapbox © OpenStreetMap Improve this map" at bounding box center [192, 148] width 385 height 263
click at [329, 27] on icon at bounding box center [327, 26] width 5 height 5
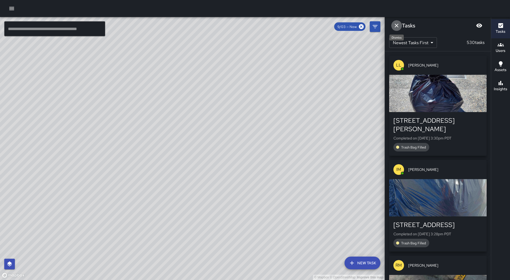
click at [396, 24] on icon "Dismiss" at bounding box center [396, 25] width 6 height 6
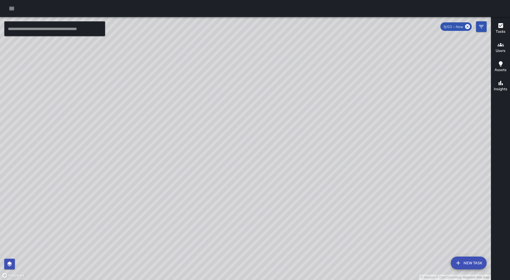
drag, startPoint x: 323, startPoint y: 154, endPoint x: 241, endPoint y: 221, distance: 105.9
click at [241, 221] on div "© Mapbox © OpenStreetMap Improve this map" at bounding box center [245, 148] width 491 height 263
click at [11, 11] on icon "button" at bounding box center [12, 8] width 6 height 6
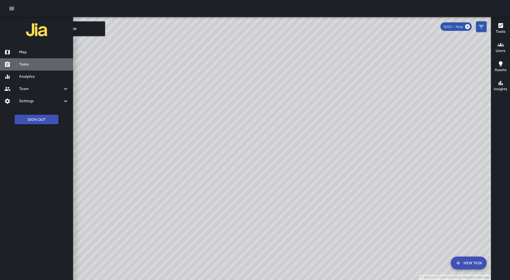
click at [33, 66] on h6 "Tasks" at bounding box center [44, 64] width 50 height 6
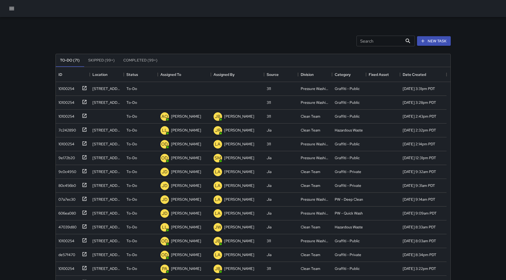
scroll to position [221, 391]
click at [188, 78] on div "Assigned To" at bounding box center [184, 74] width 7 height 7
click at [70, 92] on div "10100254" at bounding box center [73, 89] width 34 height 14
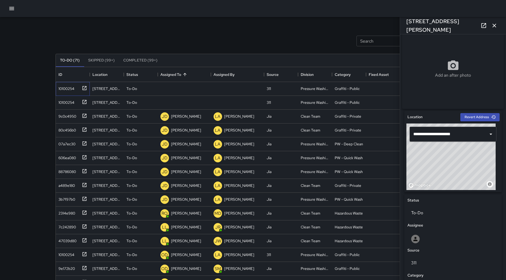
scroll to position [209, 0]
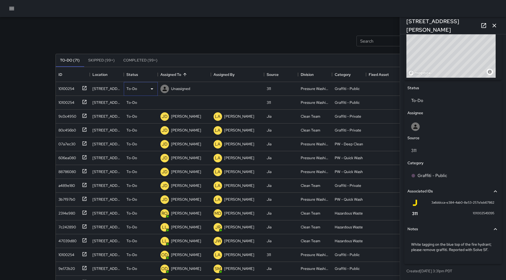
drag, startPoint x: 150, startPoint y: 86, endPoint x: 150, endPoint y: 88, distance: 2.7
click at [150, 88] on icon at bounding box center [152, 89] width 6 height 6
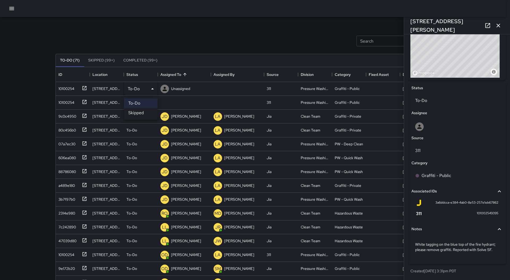
drag, startPoint x: 148, startPoint y: 112, endPoint x: 138, endPoint y: 112, distance: 9.3
click at [147, 112] on li "Skipped" at bounding box center [140, 113] width 33 height 10
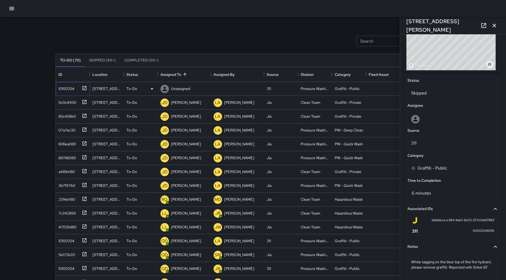
click at [73, 90] on div "10100254" at bounding box center [65, 87] width 18 height 7
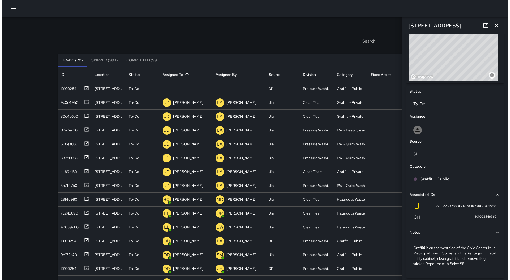
scroll to position [214, 0]
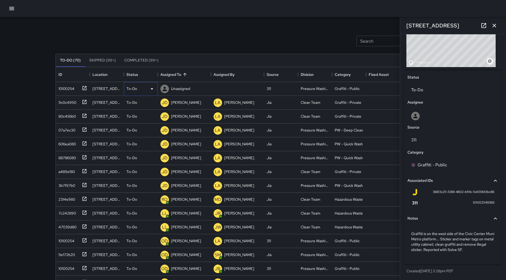
click at [145, 89] on div "To-Do" at bounding box center [140, 89] width 29 height 6
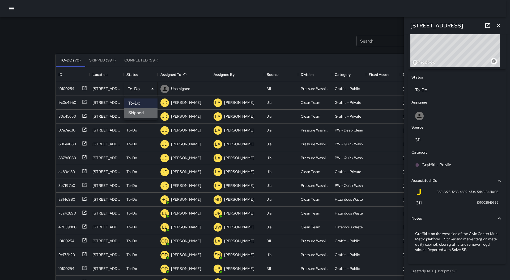
click at [144, 112] on li "Skipped" at bounding box center [140, 113] width 33 height 10
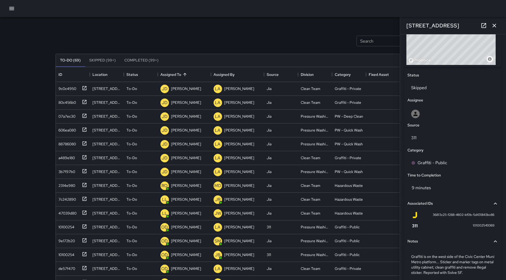
click at [11, 7] on icon "button" at bounding box center [12, 8] width 6 height 6
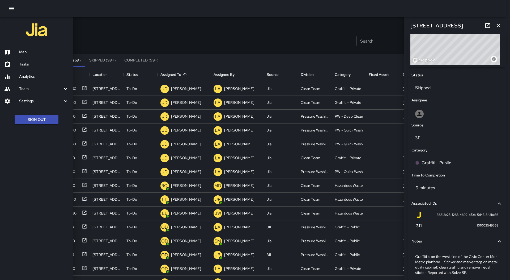
click at [30, 52] on h6 "Map" at bounding box center [44, 52] width 50 height 6
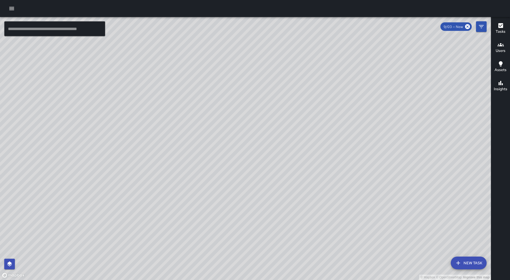
drag, startPoint x: 388, startPoint y: 204, endPoint x: 239, endPoint y: 185, distance: 150.6
click at [239, 187] on div "© Mapbox © OpenStreetMap Improve this map" at bounding box center [245, 148] width 491 height 263
